Goal: Task Accomplishment & Management: Manage account settings

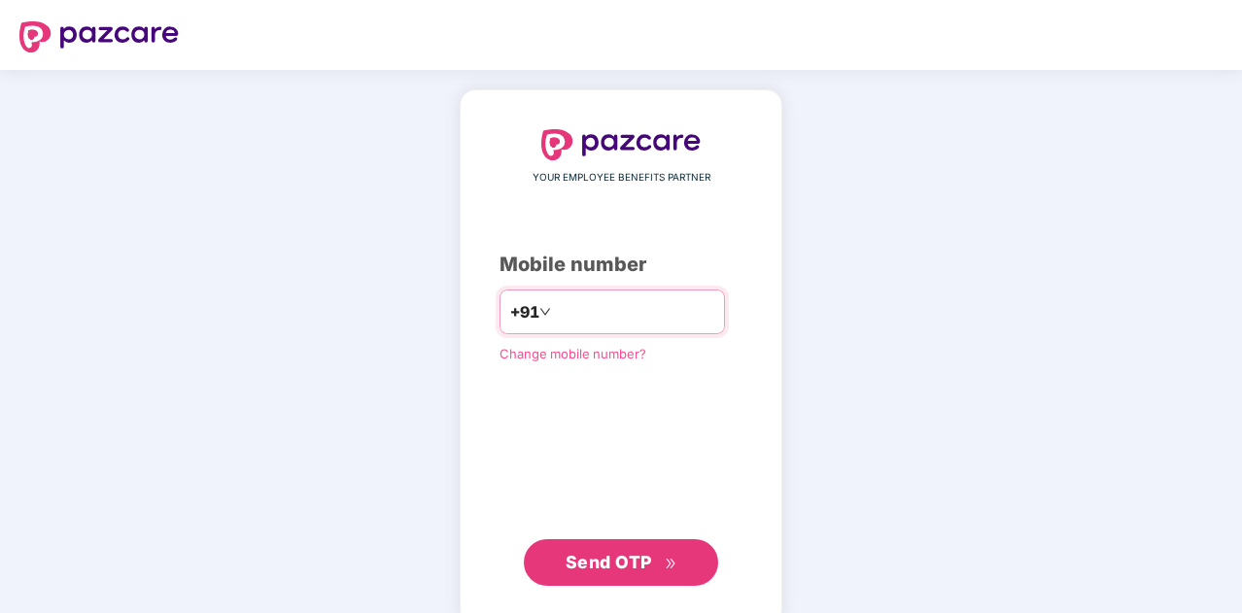
click at [661, 318] on input "number" at bounding box center [634, 312] width 159 height 31
type input "**********"
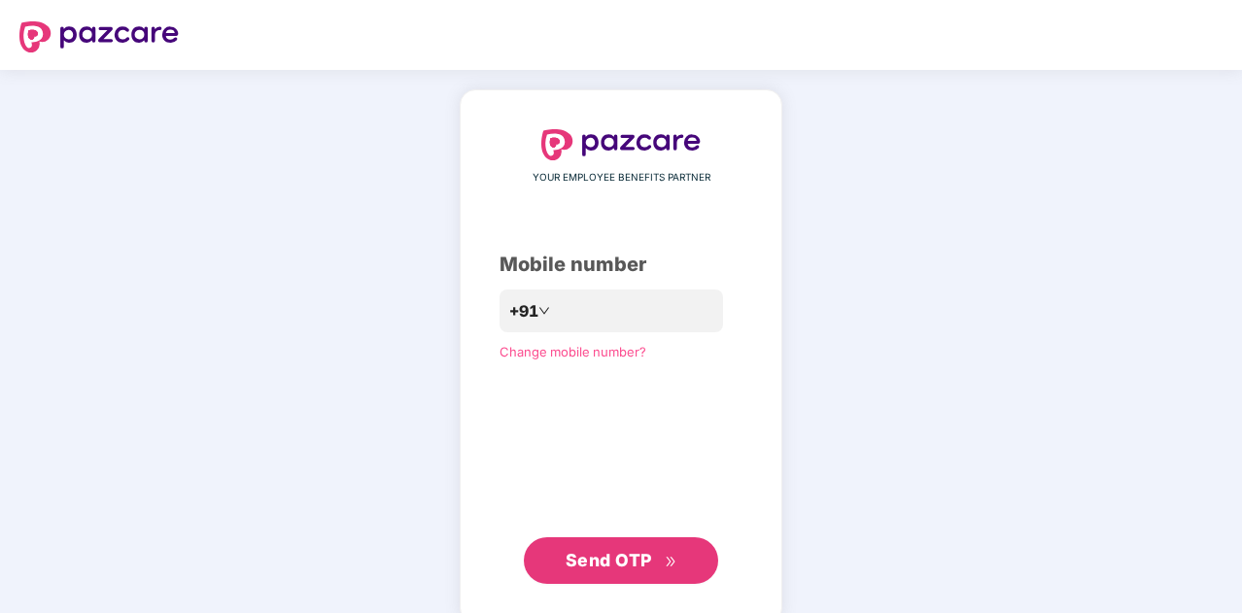
click at [638, 558] on span "Send OTP" at bounding box center [609, 560] width 87 height 20
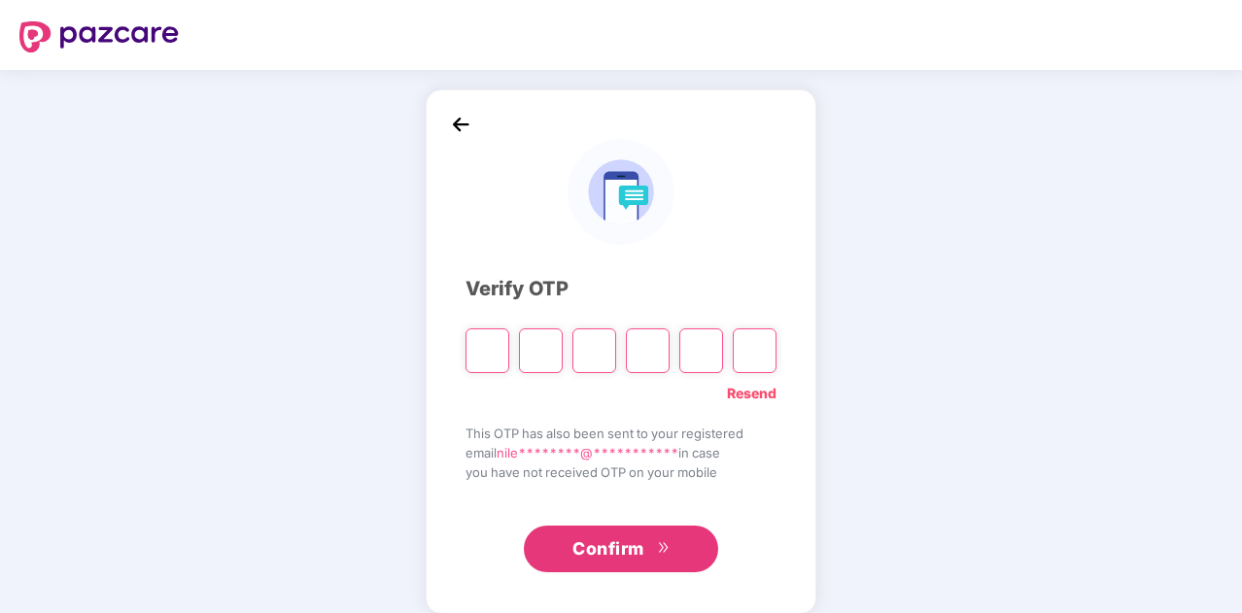
type input "*"
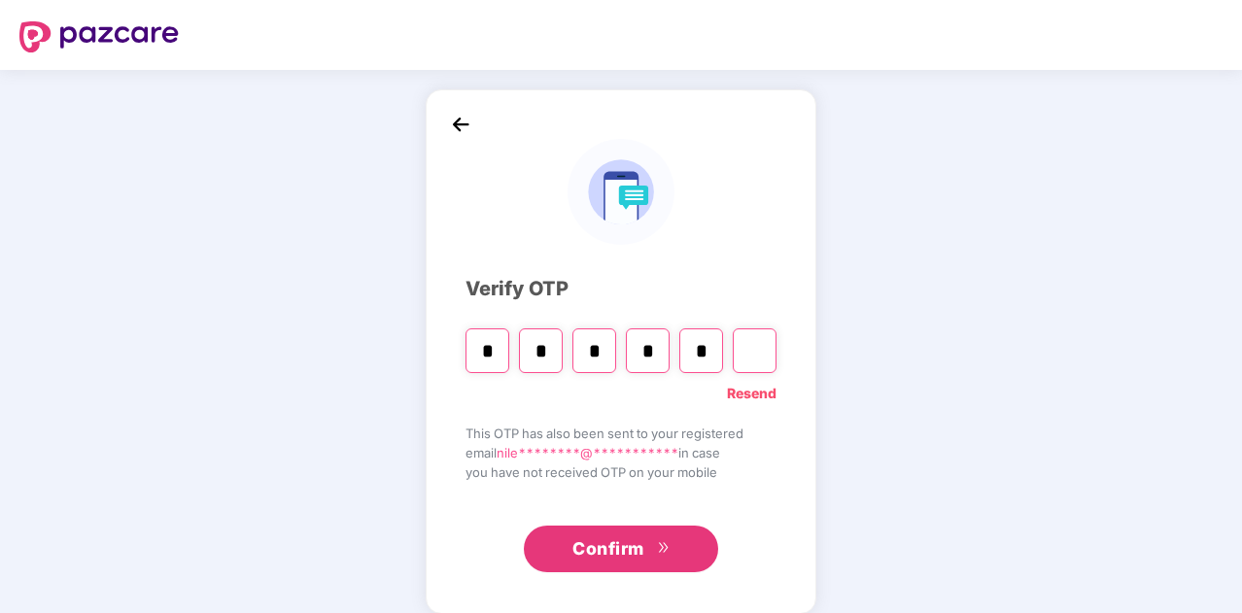
type input "*"
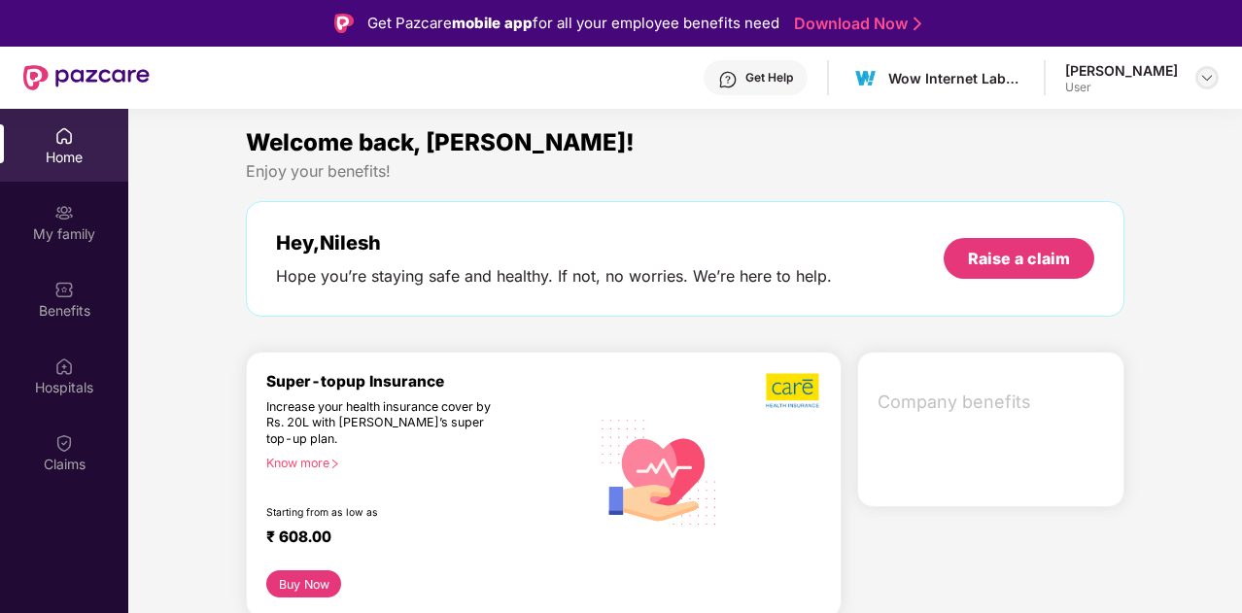
click at [1201, 78] on img at bounding box center [1208, 78] width 16 height 16
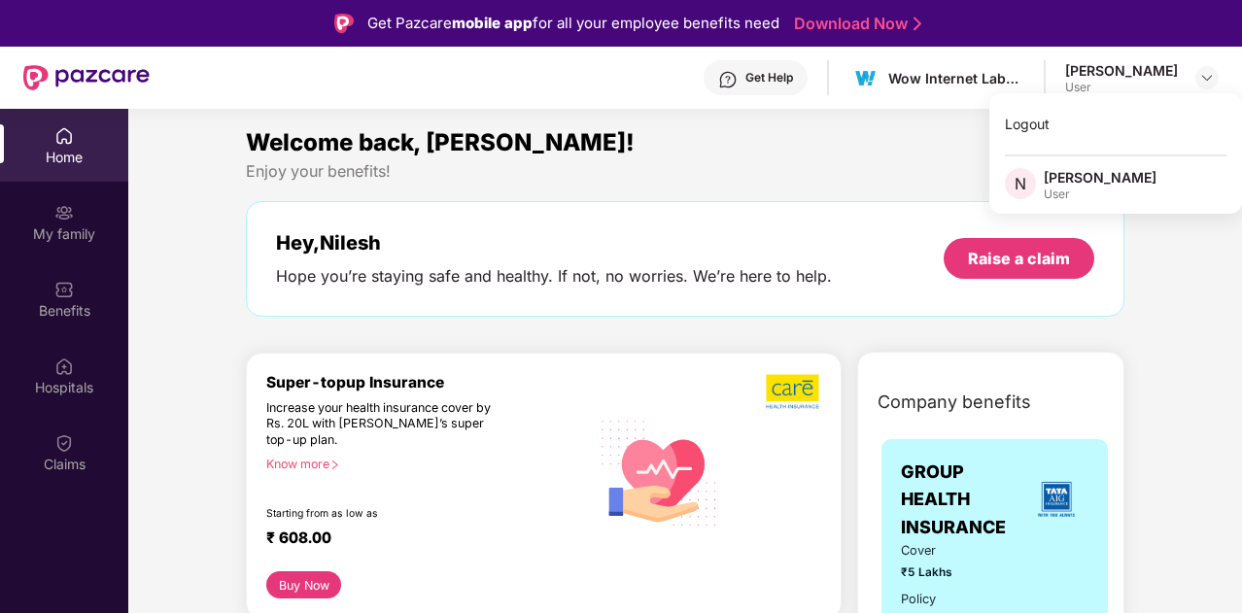
click at [911, 131] on div "Welcome back, [PERSON_NAME]!" at bounding box center [685, 142] width 879 height 37
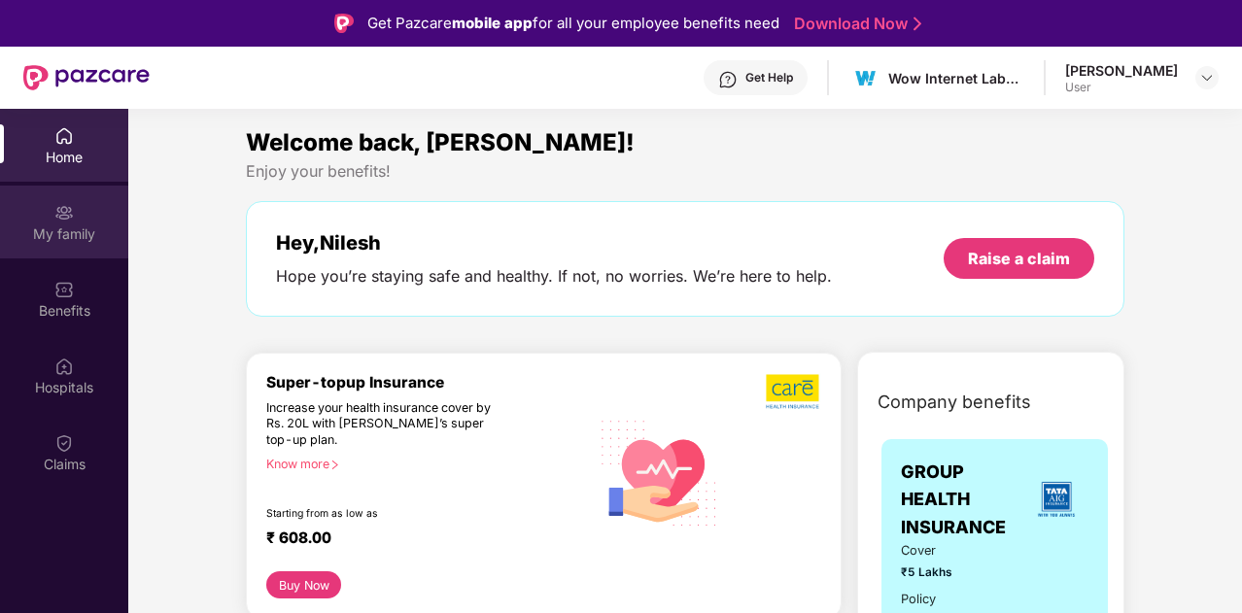
click at [68, 241] on div "My family" at bounding box center [64, 234] width 128 height 19
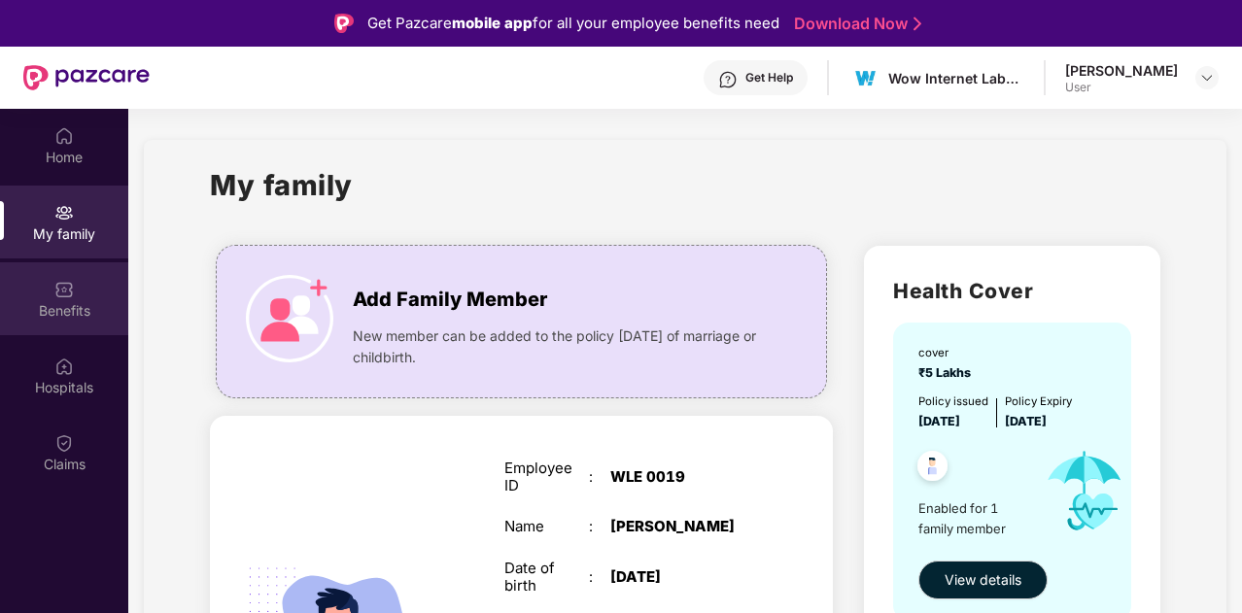
click at [60, 295] on img at bounding box center [63, 289] width 19 height 19
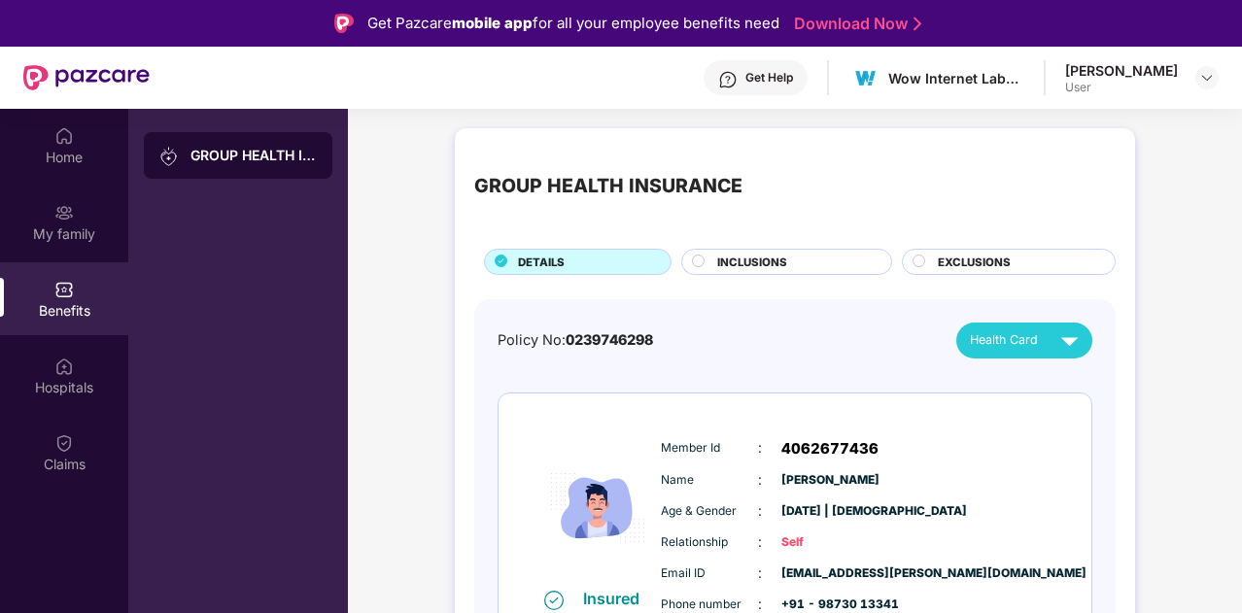
scroll to position [42, 0]
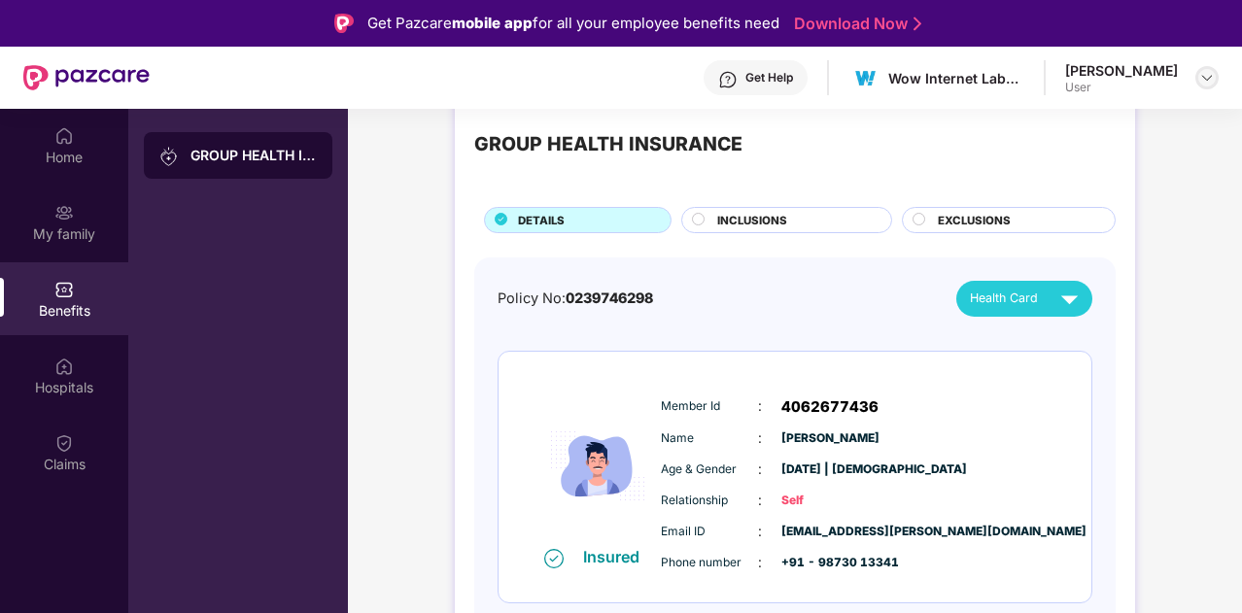
click at [1205, 77] on img at bounding box center [1208, 78] width 16 height 16
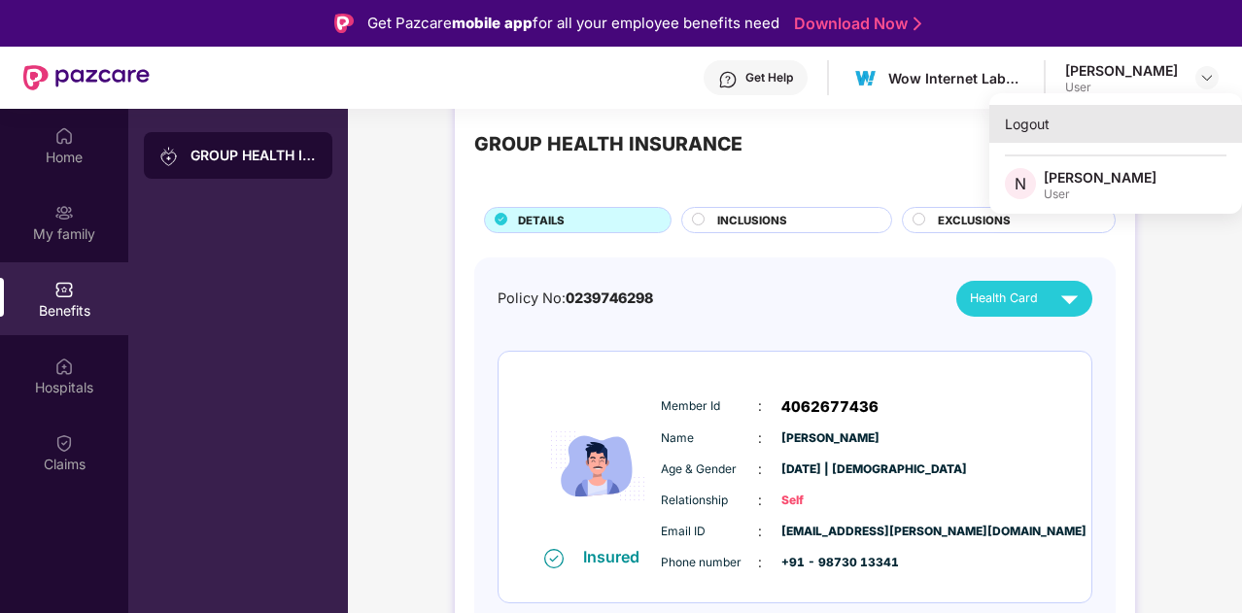
click at [1030, 122] on div "Logout" at bounding box center [1116, 124] width 253 height 38
